Goal: Task Accomplishment & Management: Use online tool/utility

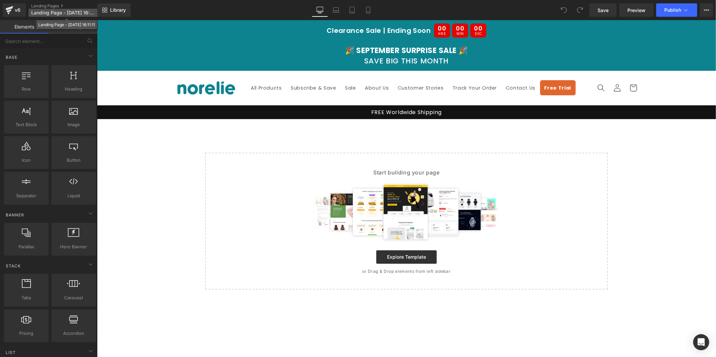
click at [64, 12] on span "Landing Page - [DATE] 16:11:11" at bounding box center [63, 12] width 64 height 5
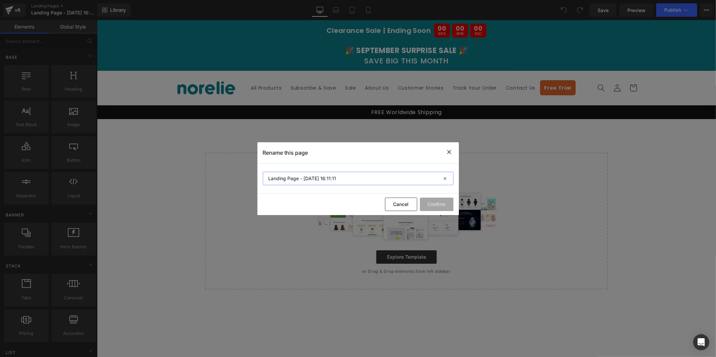
click at [327, 179] on input "Landing Page - [DATE] 16:11:11" at bounding box center [358, 178] width 191 height 13
type input "HipEase"
drag, startPoint x: 434, startPoint y: 200, endPoint x: 432, endPoint y: 197, distance: 4.4
click at [434, 200] on button "Confirm" at bounding box center [437, 204] width 34 height 13
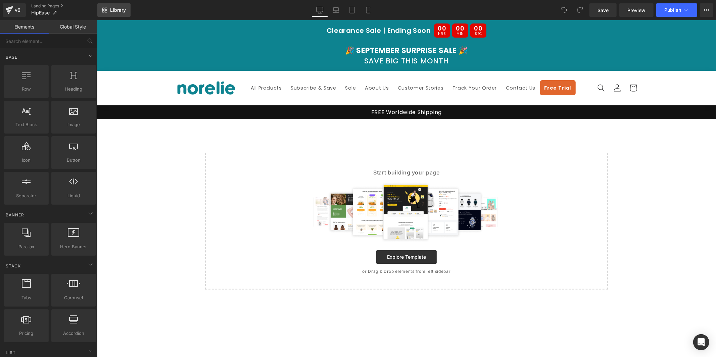
click at [113, 10] on span "Library" at bounding box center [118, 10] width 16 height 6
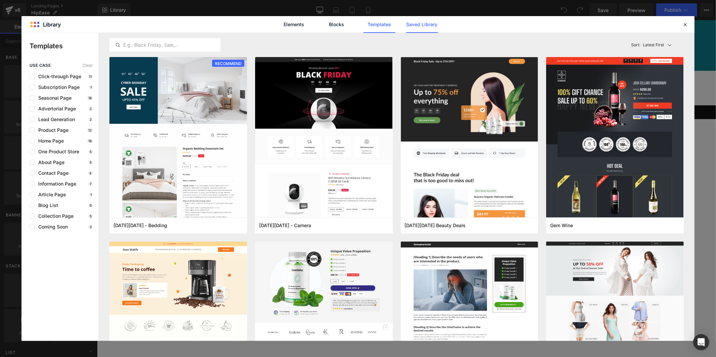
click at [419, 25] on link "Saved Library" at bounding box center [422, 24] width 32 height 17
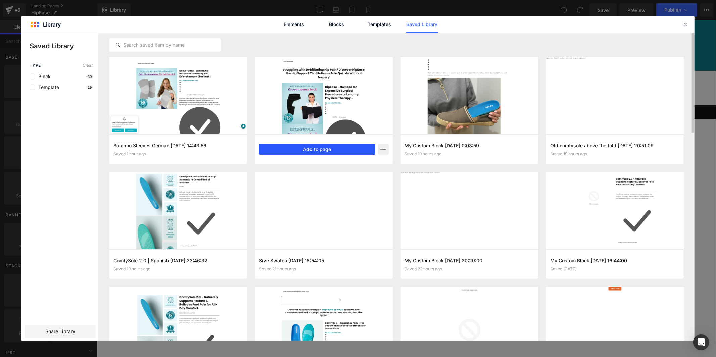
click at [358, 148] on button "Add to page" at bounding box center [317, 149] width 116 height 11
